Goal: Task Accomplishment & Management: Complete application form

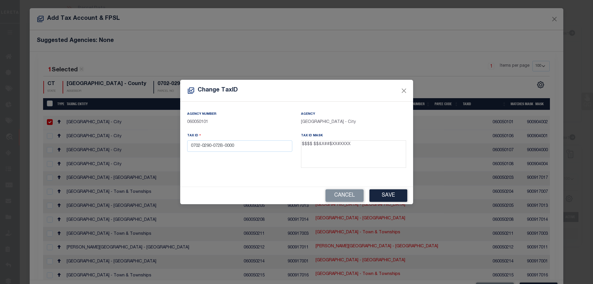
select select "100"
select select "8518"
select select "3485"
select select "100"
select select "NonEscrow"
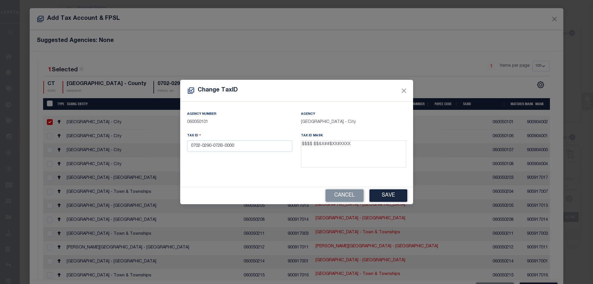
select select "2"
select select "100"
click at [335, 191] on button "Cancel" at bounding box center [345, 195] width 38 height 13
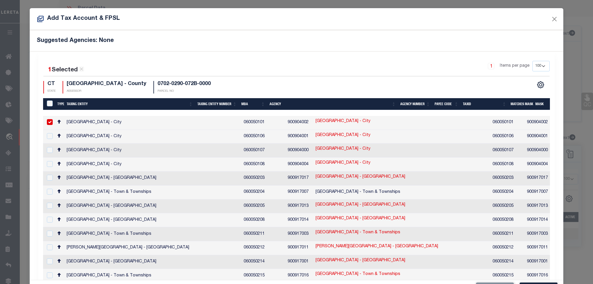
scroll to position [1, 0]
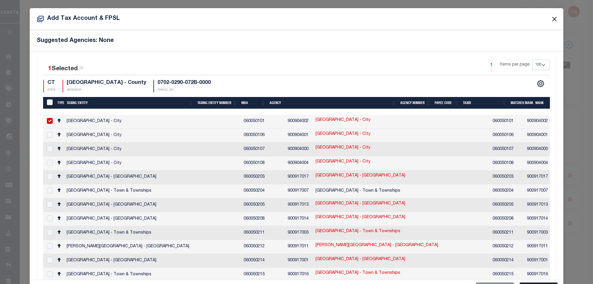
click at [551, 17] on button "Close" at bounding box center [555, 19] width 8 height 8
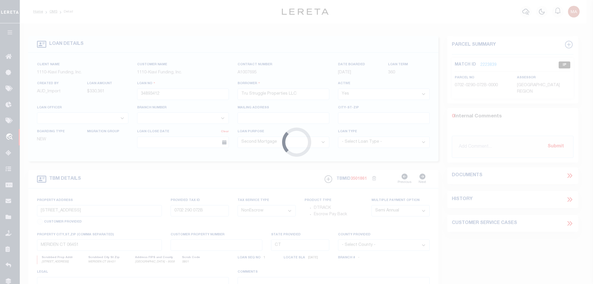
type input "34859390"
type input "ARDENT VENTURES, LLC"
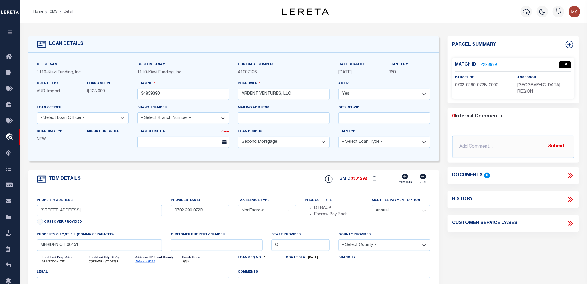
select select "3485"
type input "[STREET_ADDRESS]"
type input "R01853 M/B/L: 43/3/25"
type input "COVENTRY CT 06238"
select select
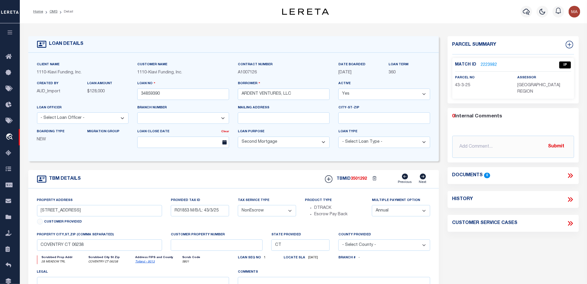
click at [487, 62] on link "2223982" at bounding box center [489, 65] width 16 height 6
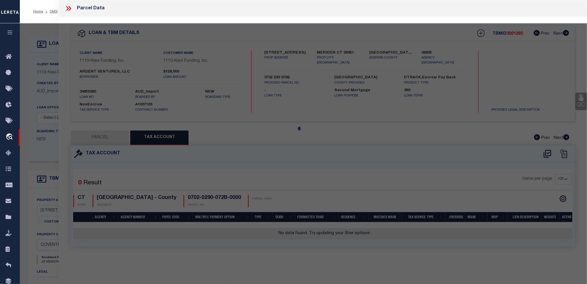
select select "AS"
select select
checkbox input "false"
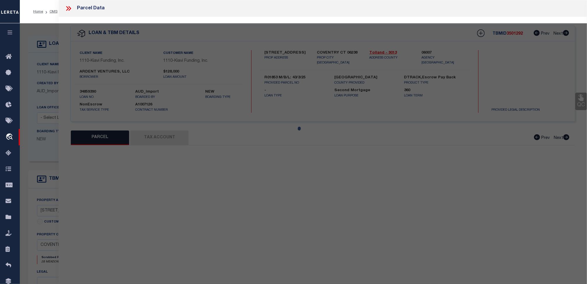
select select "IP"
type input "ARDENT VENTURES LLC"
select select "AGW"
select select "ADD"
type input "28 MEADOW TR"
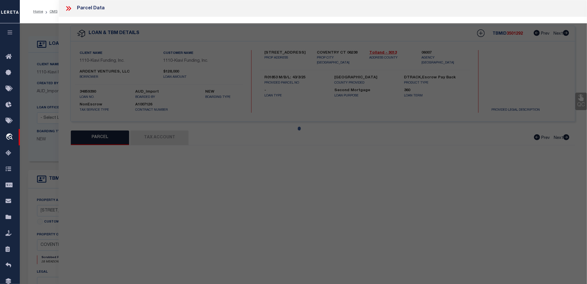
type input "COVENTRY CT 06238"
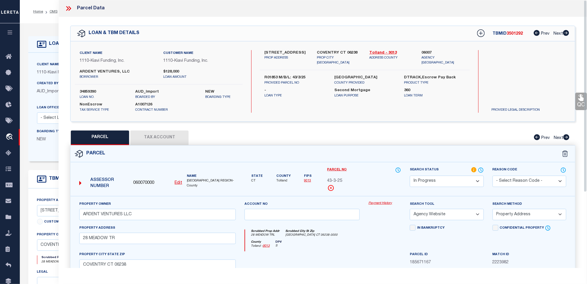
click at [164, 135] on button "Tax Account" at bounding box center [159, 137] width 58 height 15
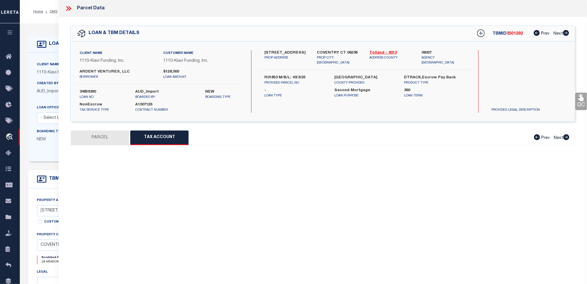
select select "100"
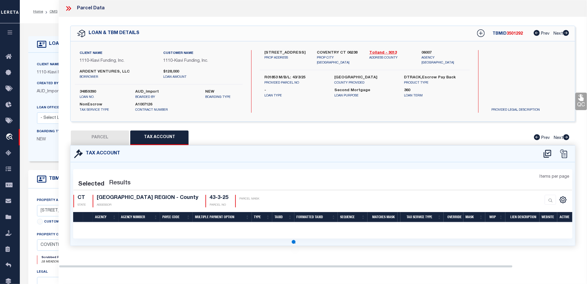
select select "100"
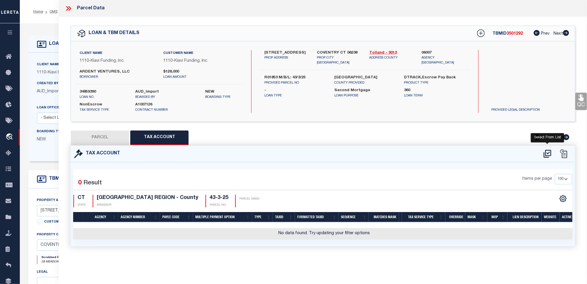
click at [548, 155] on icon at bounding box center [547, 153] width 10 height 9
select select "100"
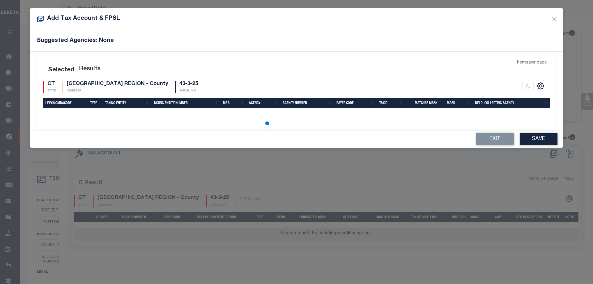
select select "100"
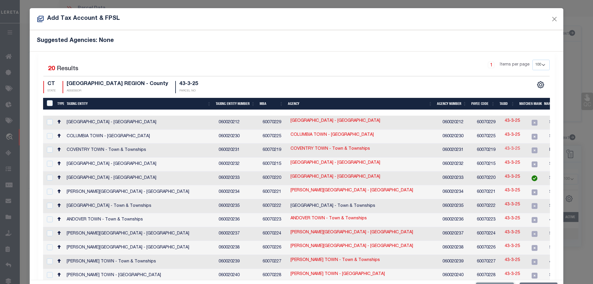
click at [511, 149] on link "43-3-25" at bounding box center [512, 149] width 15 height 6
type input "43-3-25"
type textarea "R$$$$$$"
checkbox input "true"
